Goal: Task Accomplishment & Management: Use online tool/utility

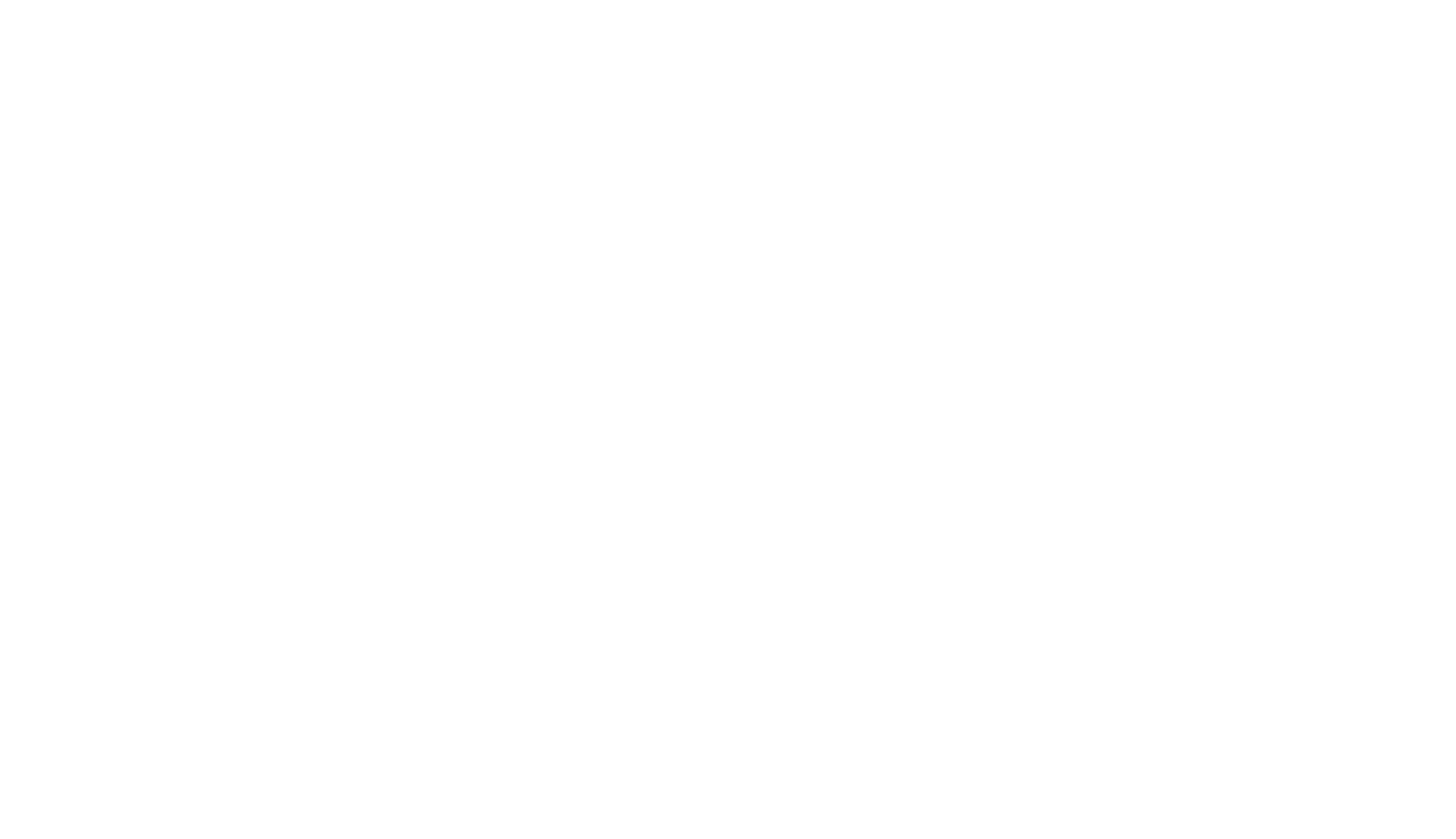
click at [161, 7] on html at bounding box center [728, 3] width 1456 height 7
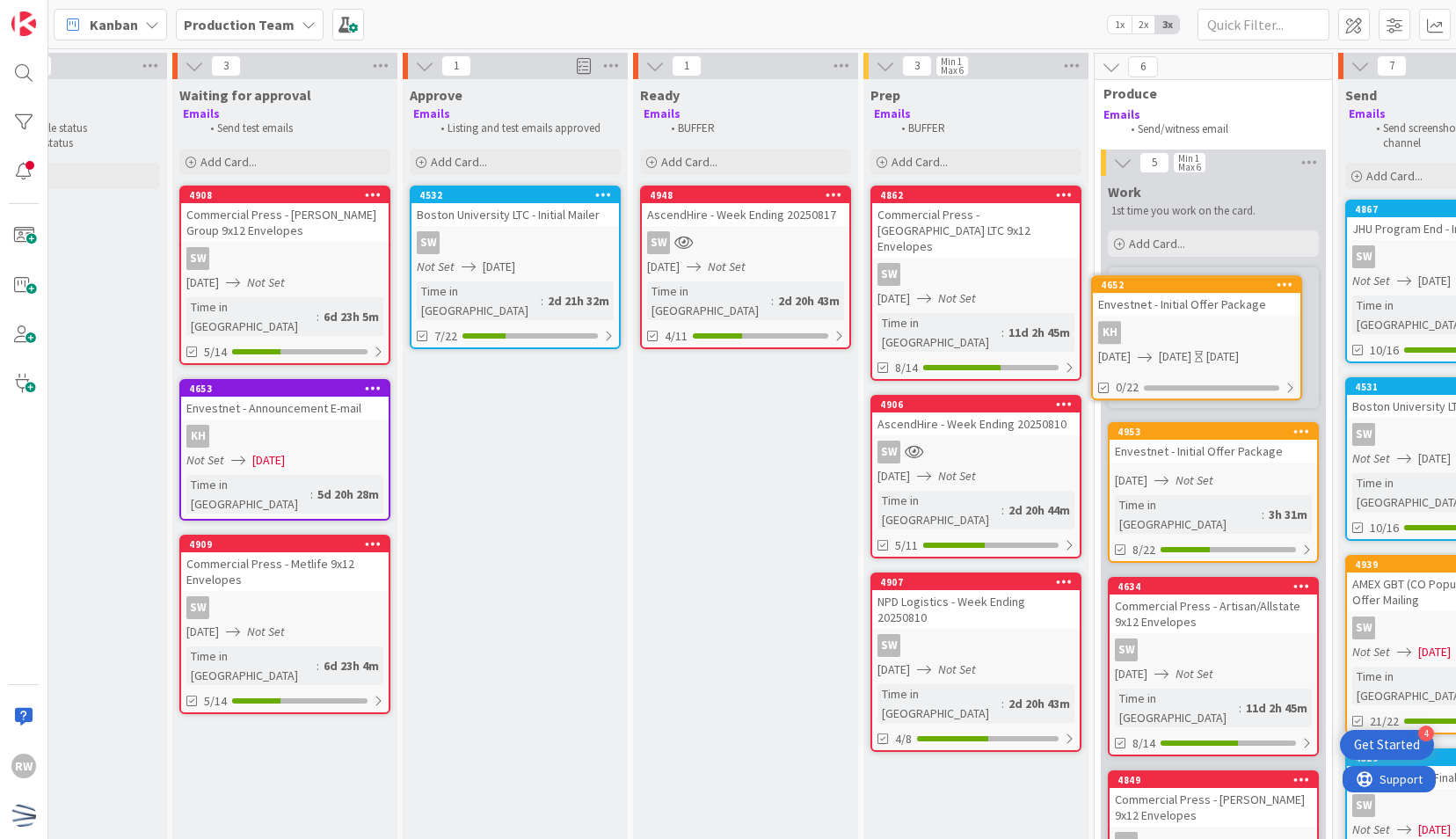
scroll to position [0, 345]
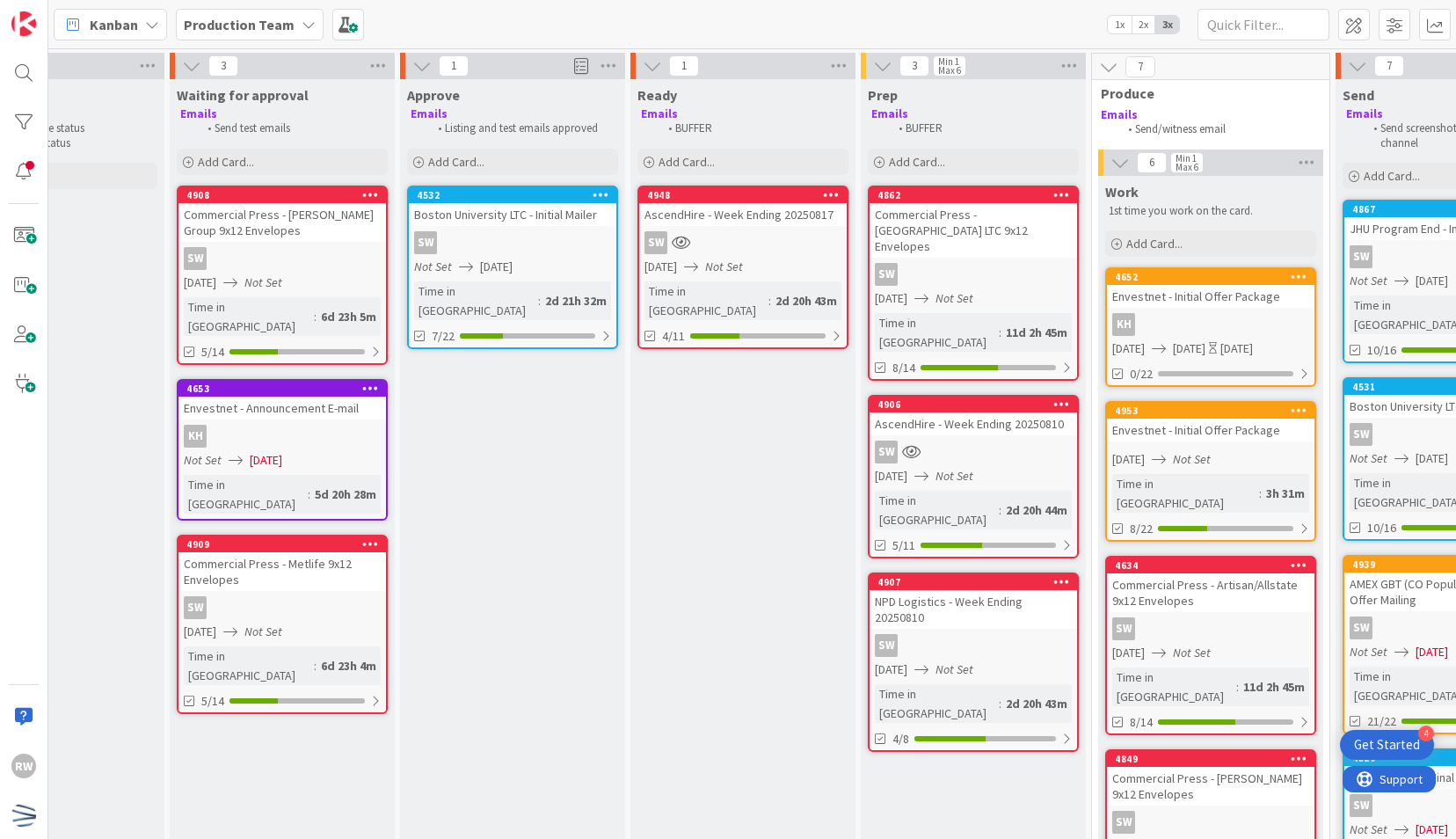
click at [1175, 289] on div "Envestnet - Initial Offer Package" at bounding box center [1211, 296] width 208 height 23
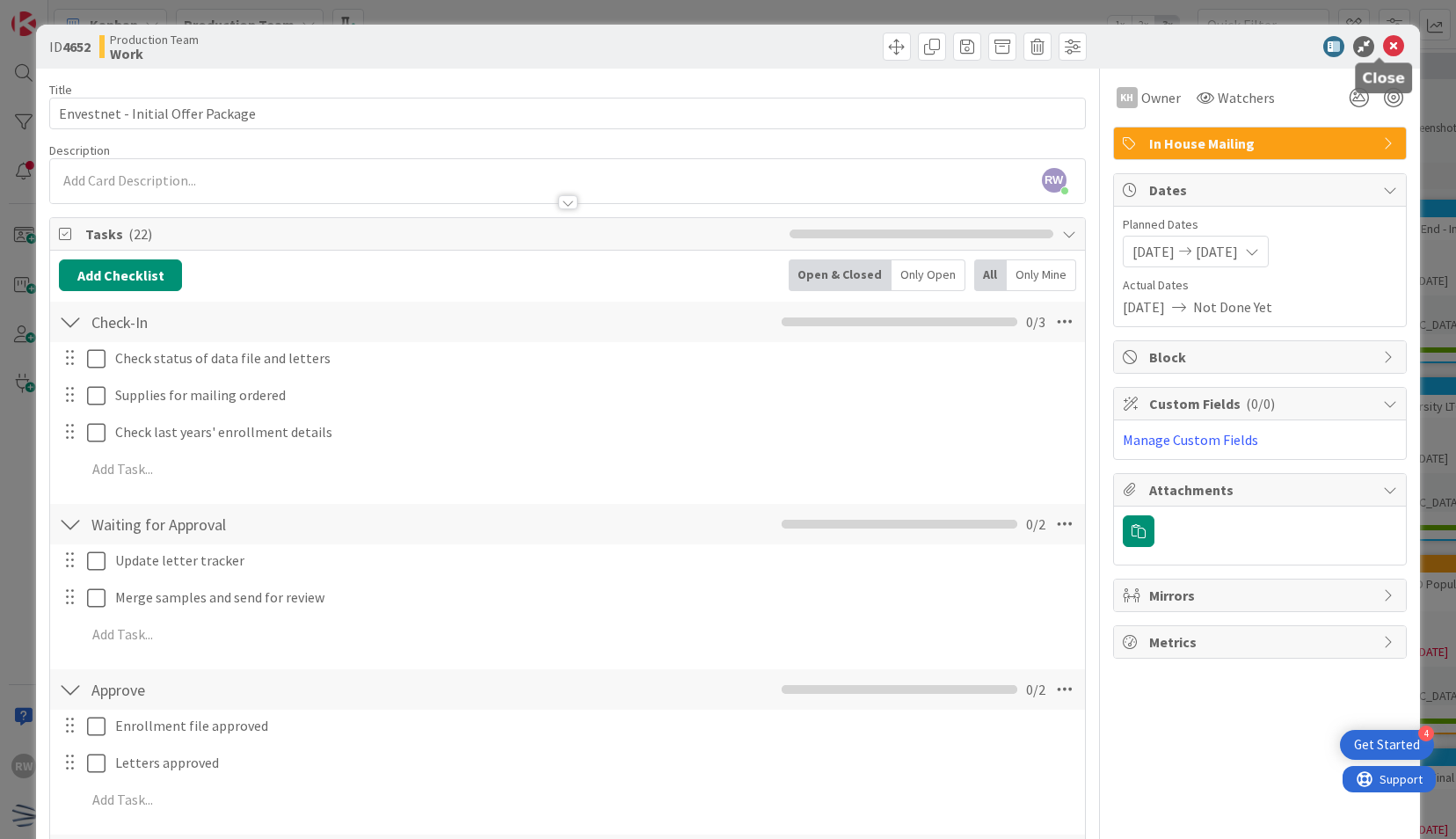
click at [1384, 48] on icon at bounding box center [1394, 46] width 21 height 21
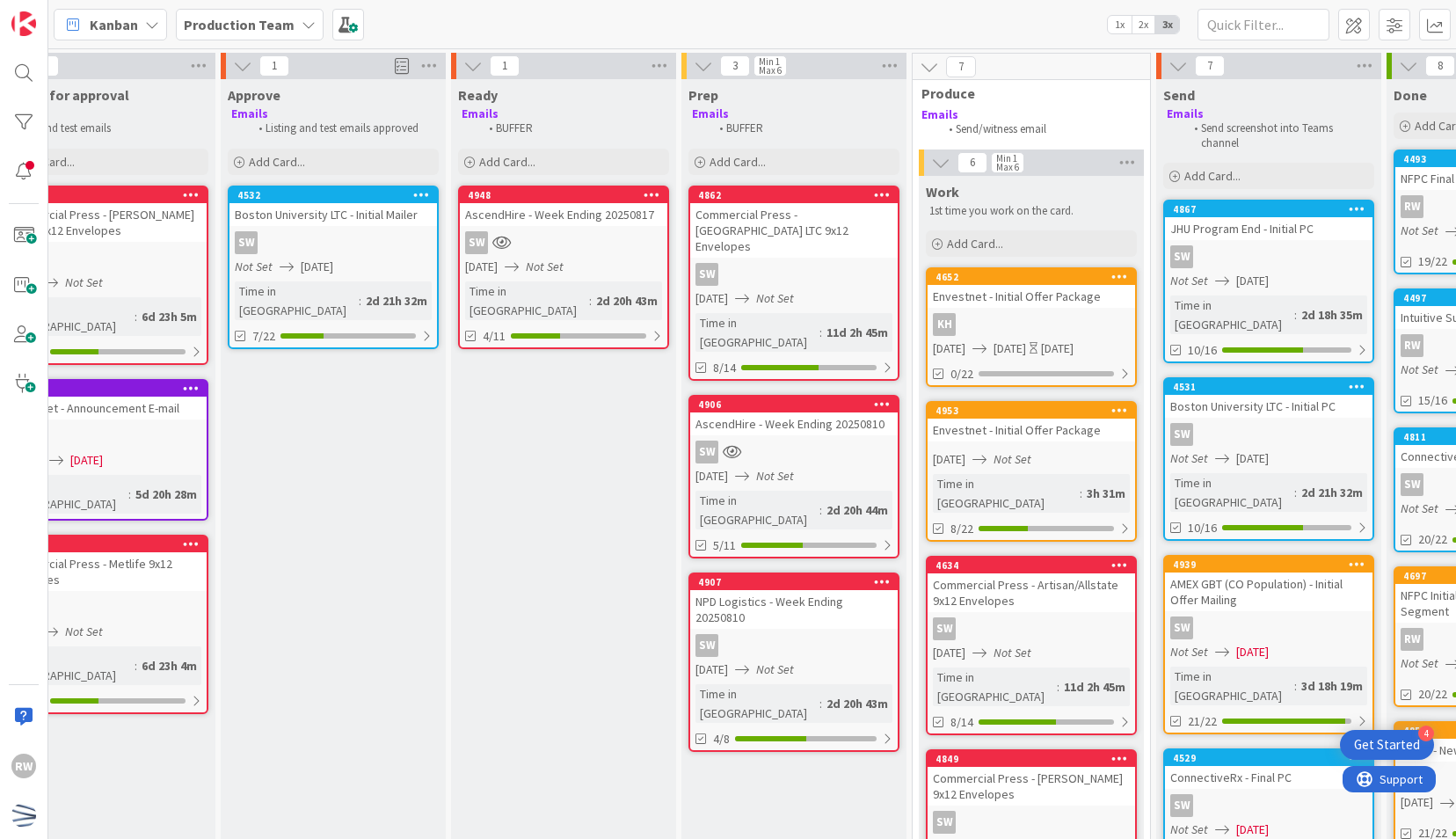
scroll to position [0, 545]
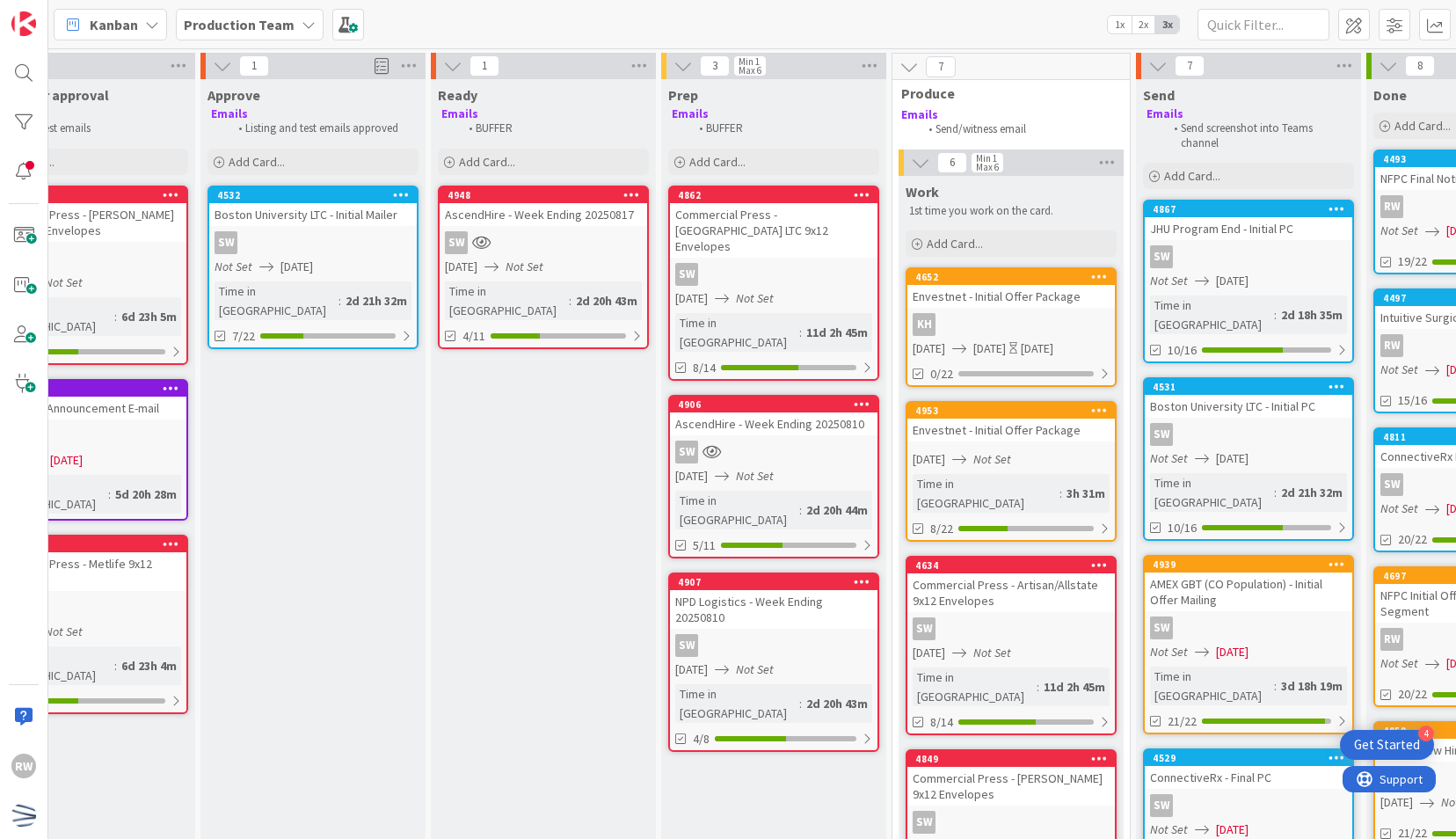
click at [1101, 271] on icon at bounding box center [1100, 276] width 17 height 12
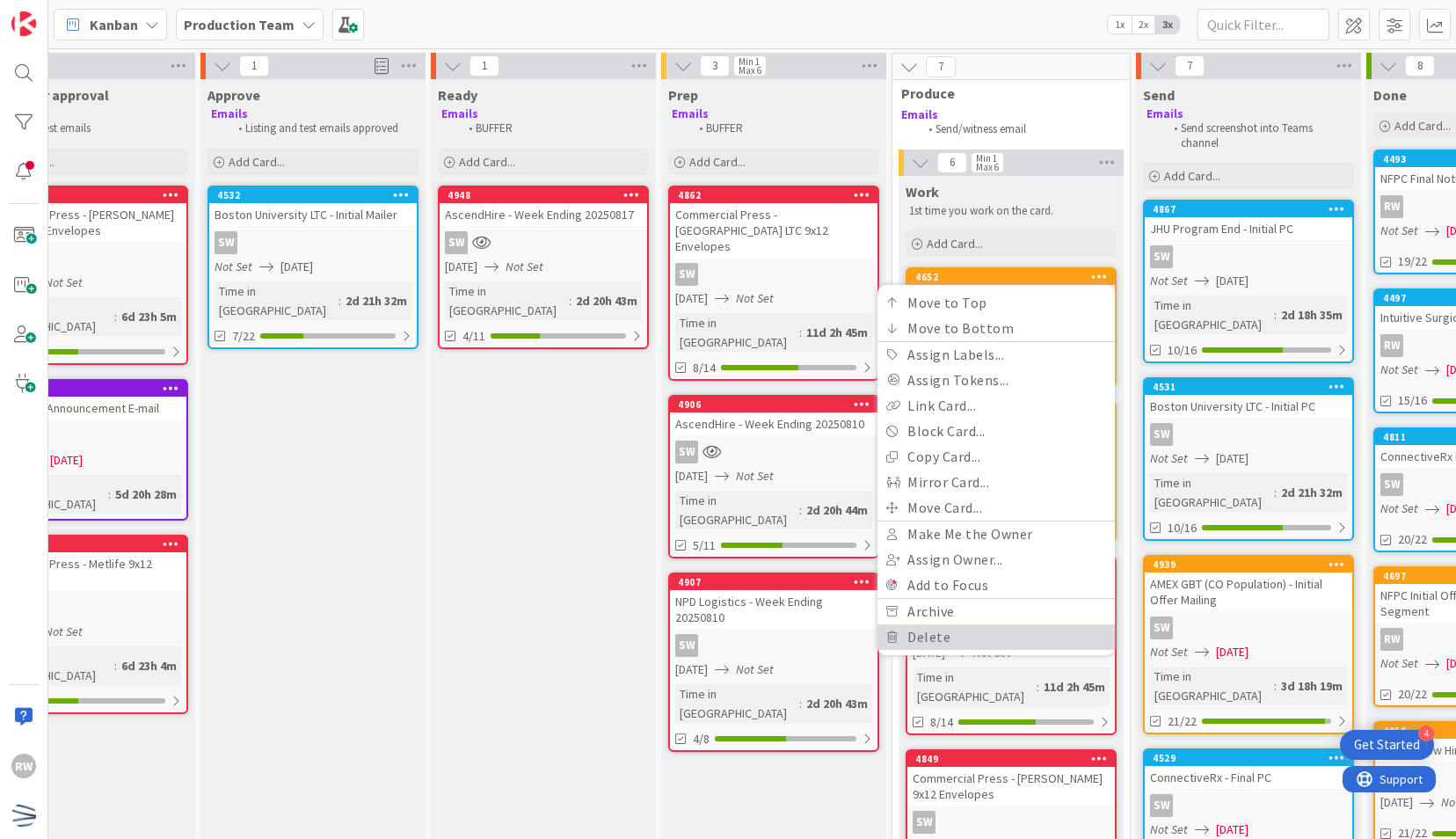
click at [997, 640] on link "Delete" at bounding box center [996, 637] width 238 height 25
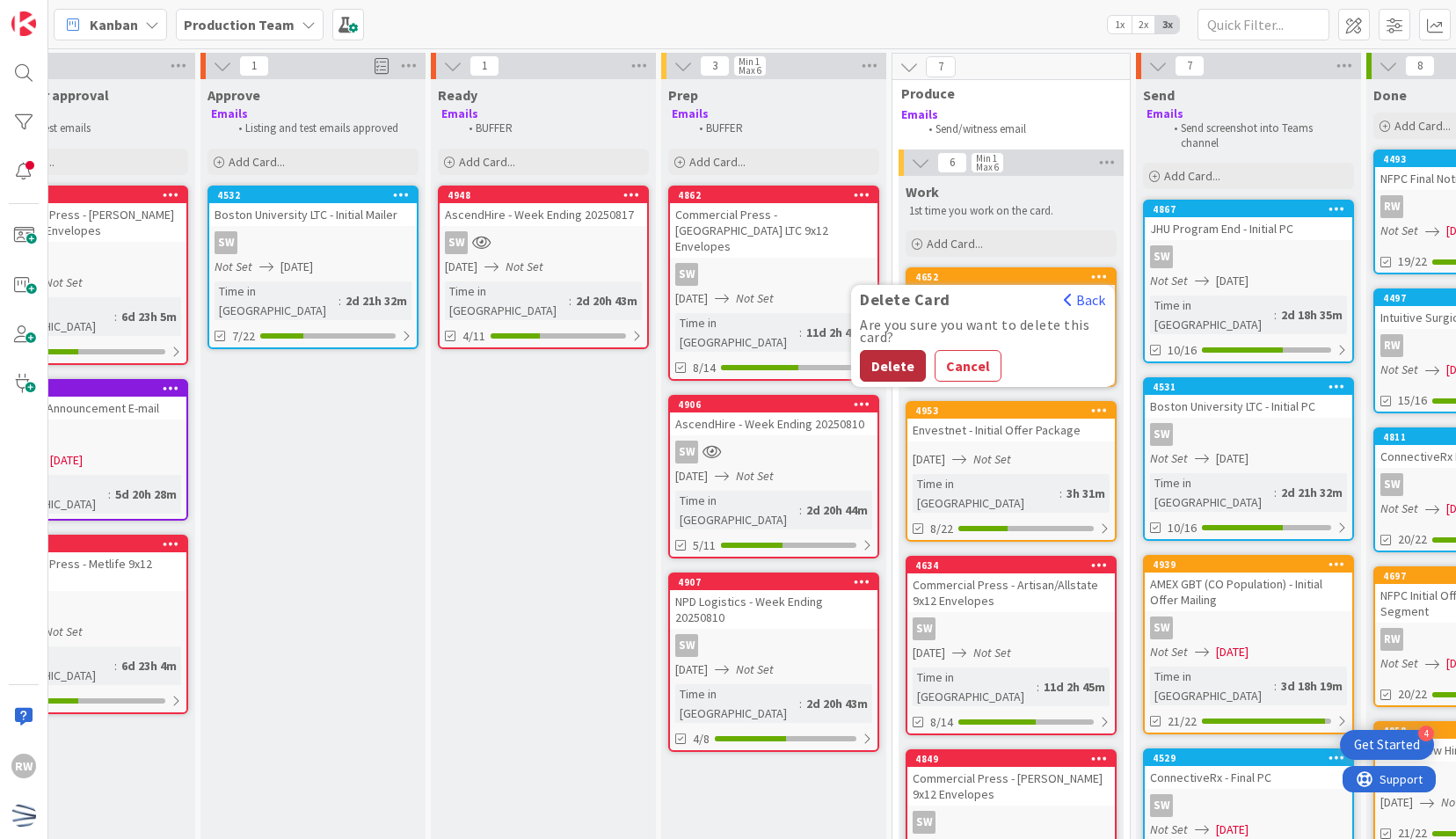
click at [890, 353] on button "Delete" at bounding box center [893, 366] width 66 height 32
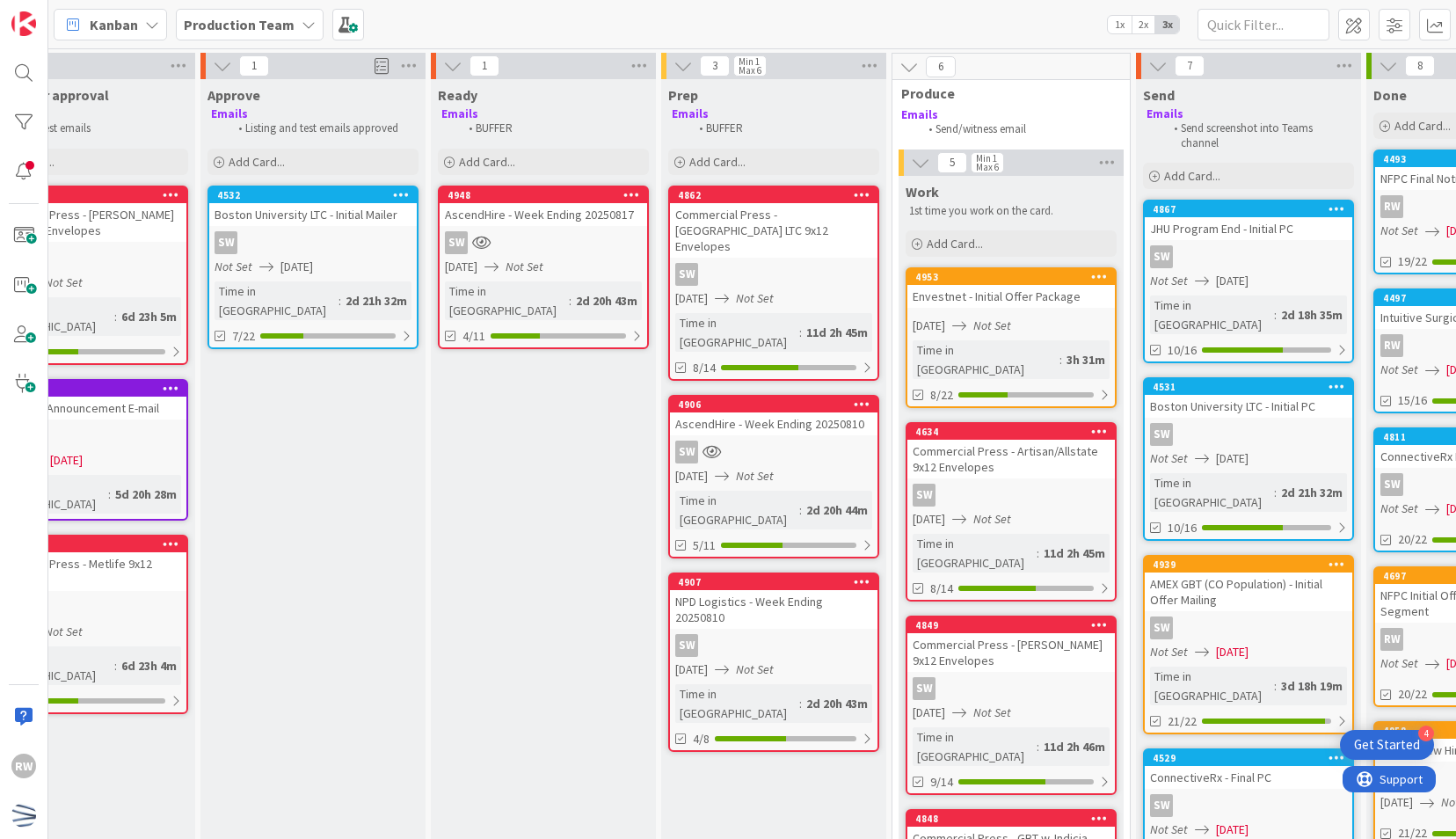
click at [1009, 301] on div "Envestnet - Initial Offer Package" at bounding box center [1012, 296] width 208 height 23
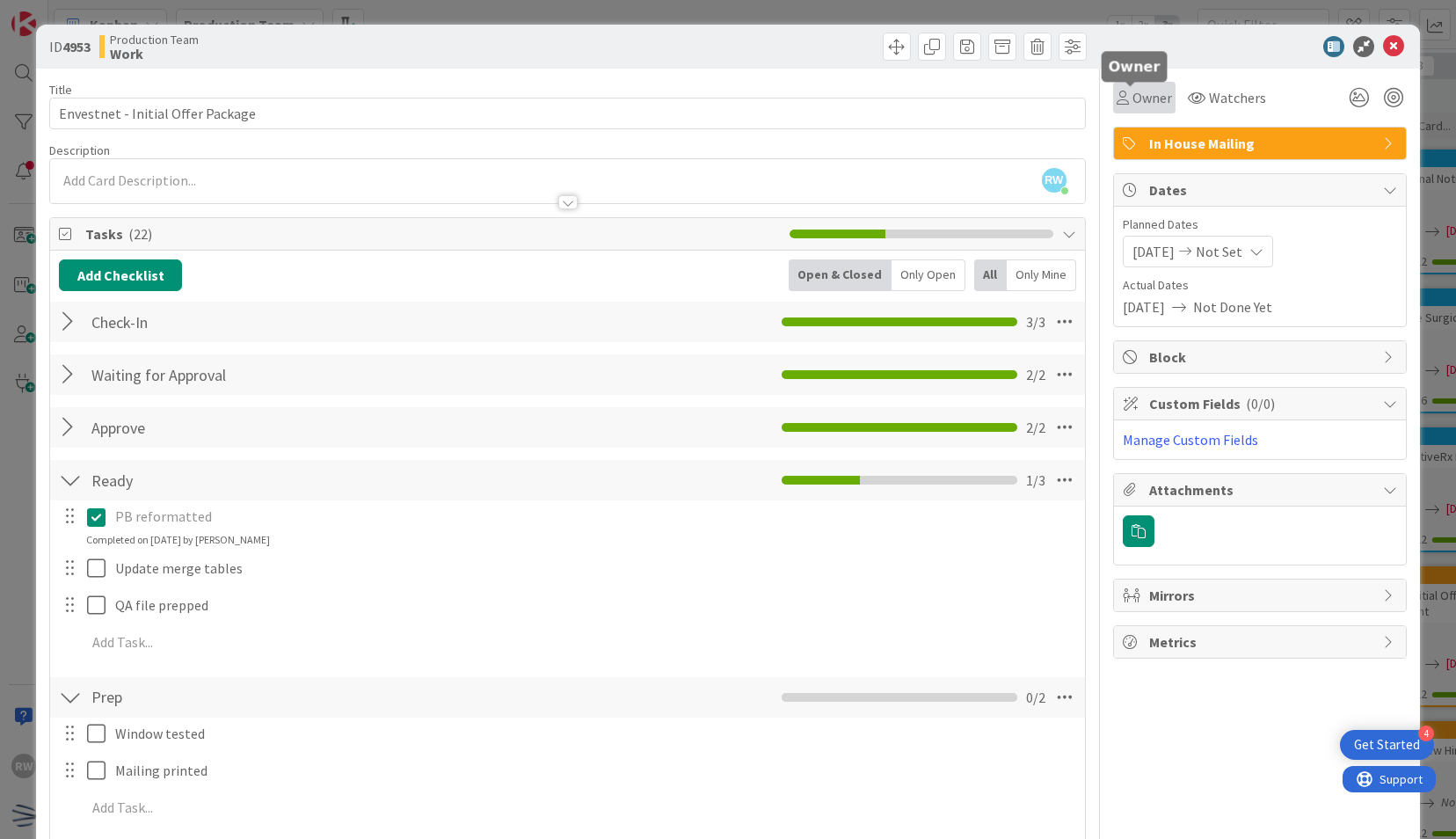
click at [1136, 97] on span "Owner" at bounding box center [1152, 97] width 40 height 21
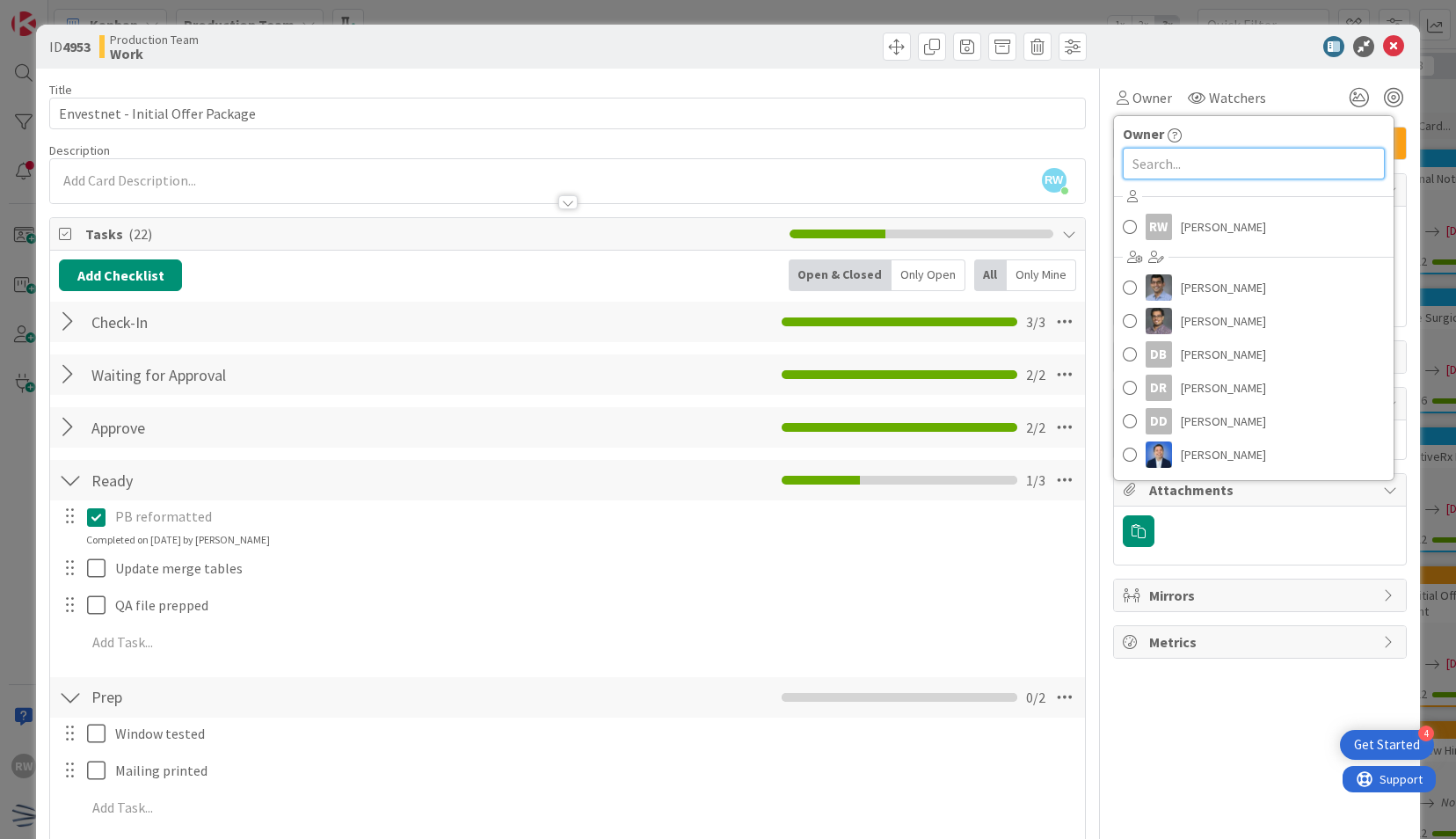
click at [1182, 159] on input "text" at bounding box center [1254, 164] width 262 height 32
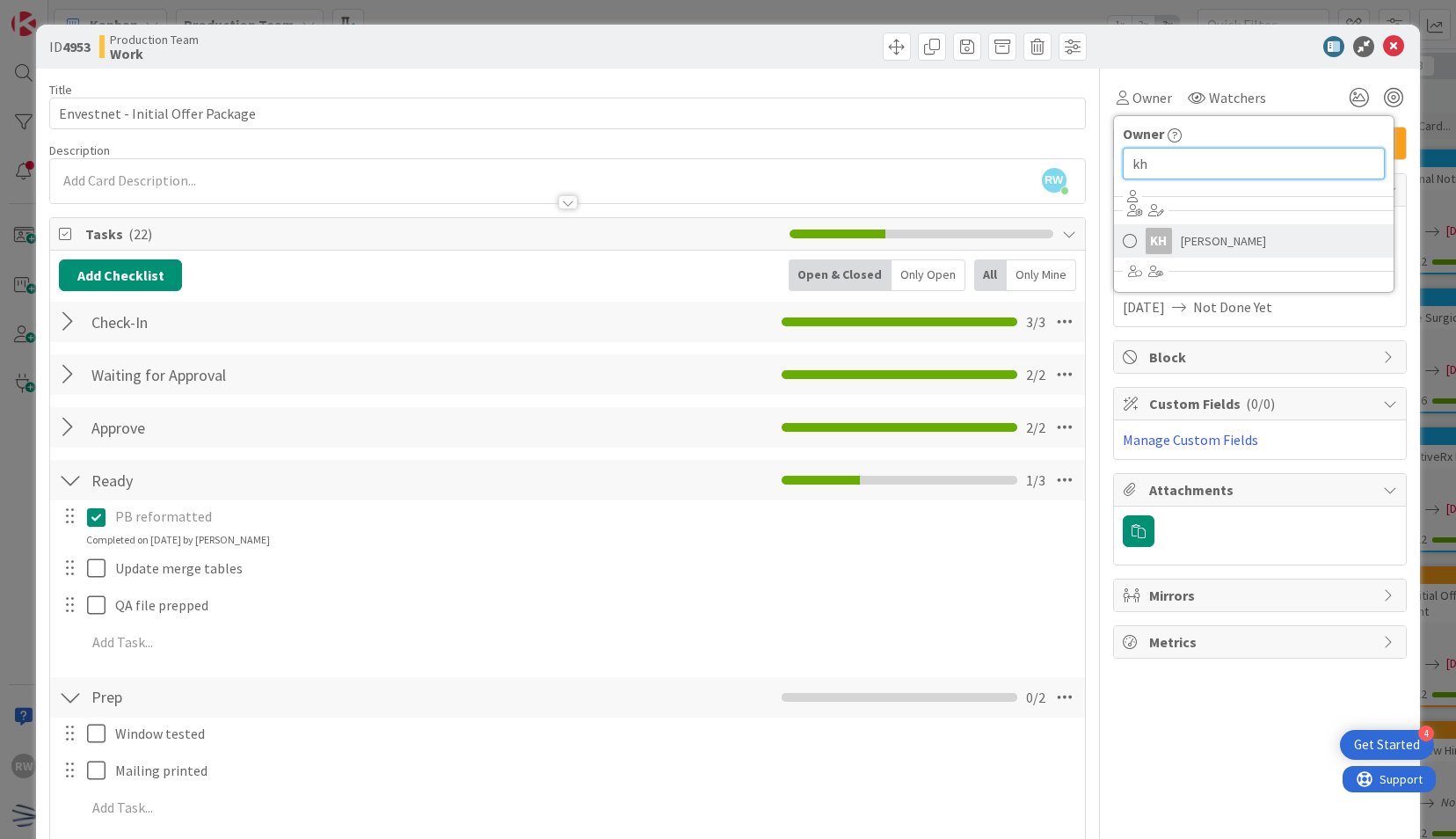
type input "kh"
click at [1190, 227] on link "KH [PERSON_NAME]" at bounding box center [1254, 241] width 279 height 33
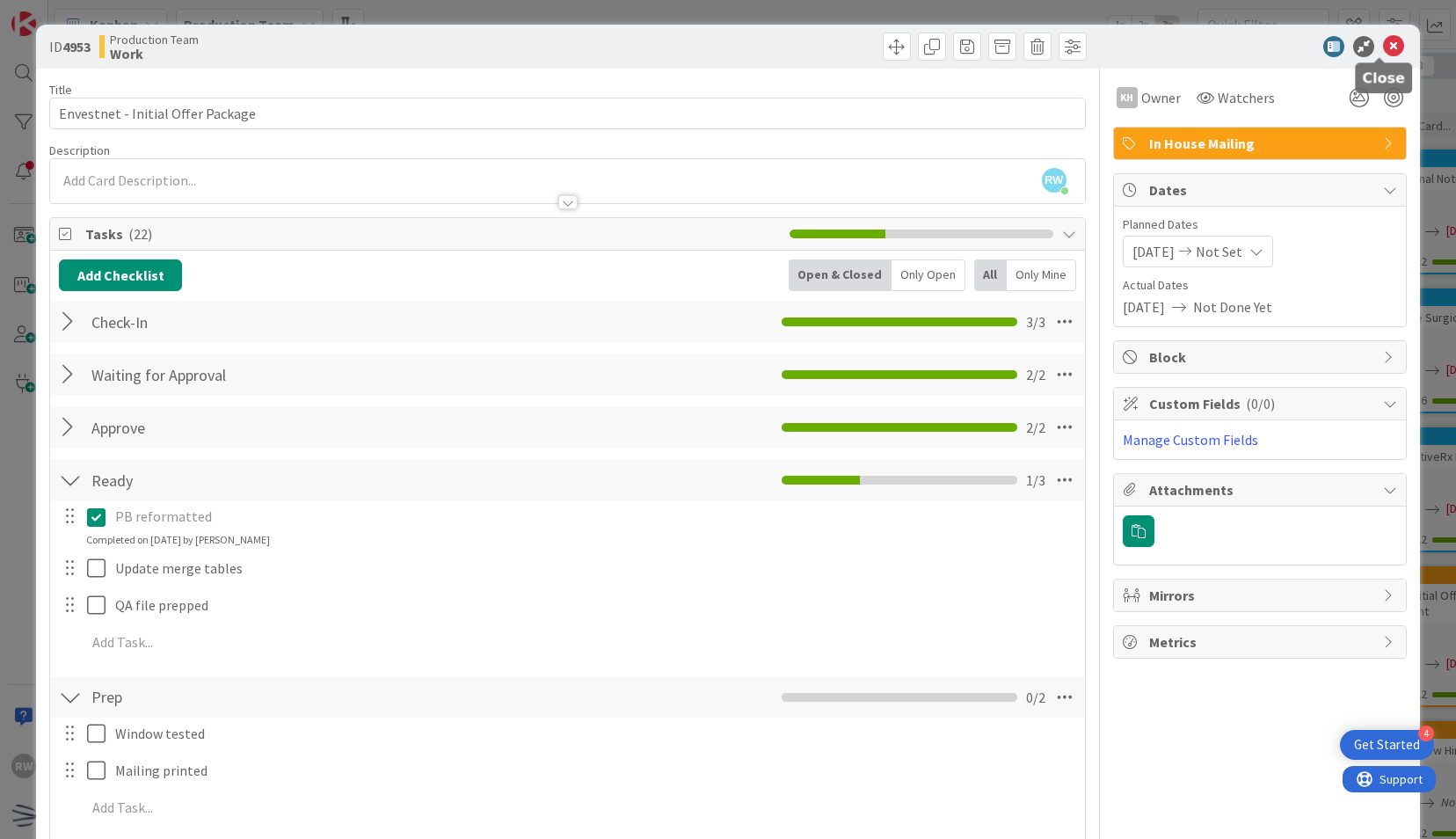
click at [1383, 48] on icon at bounding box center [1394, 46] width 21 height 21
